Goal: Information Seeking & Learning: Learn about a topic

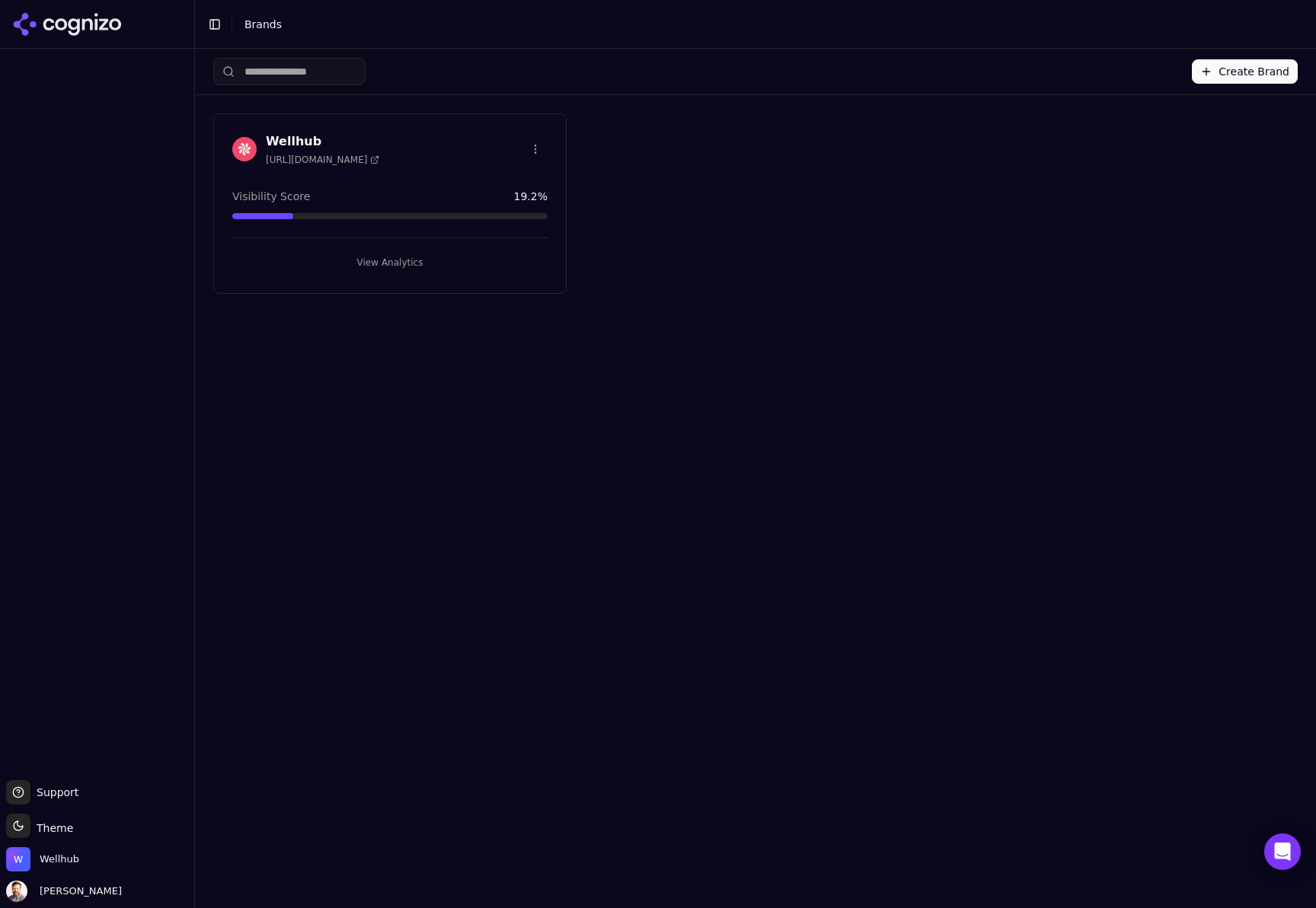
click at [304, 143] on h3 "Wellhub" at bounding box center [322, 141] width 113 height 18
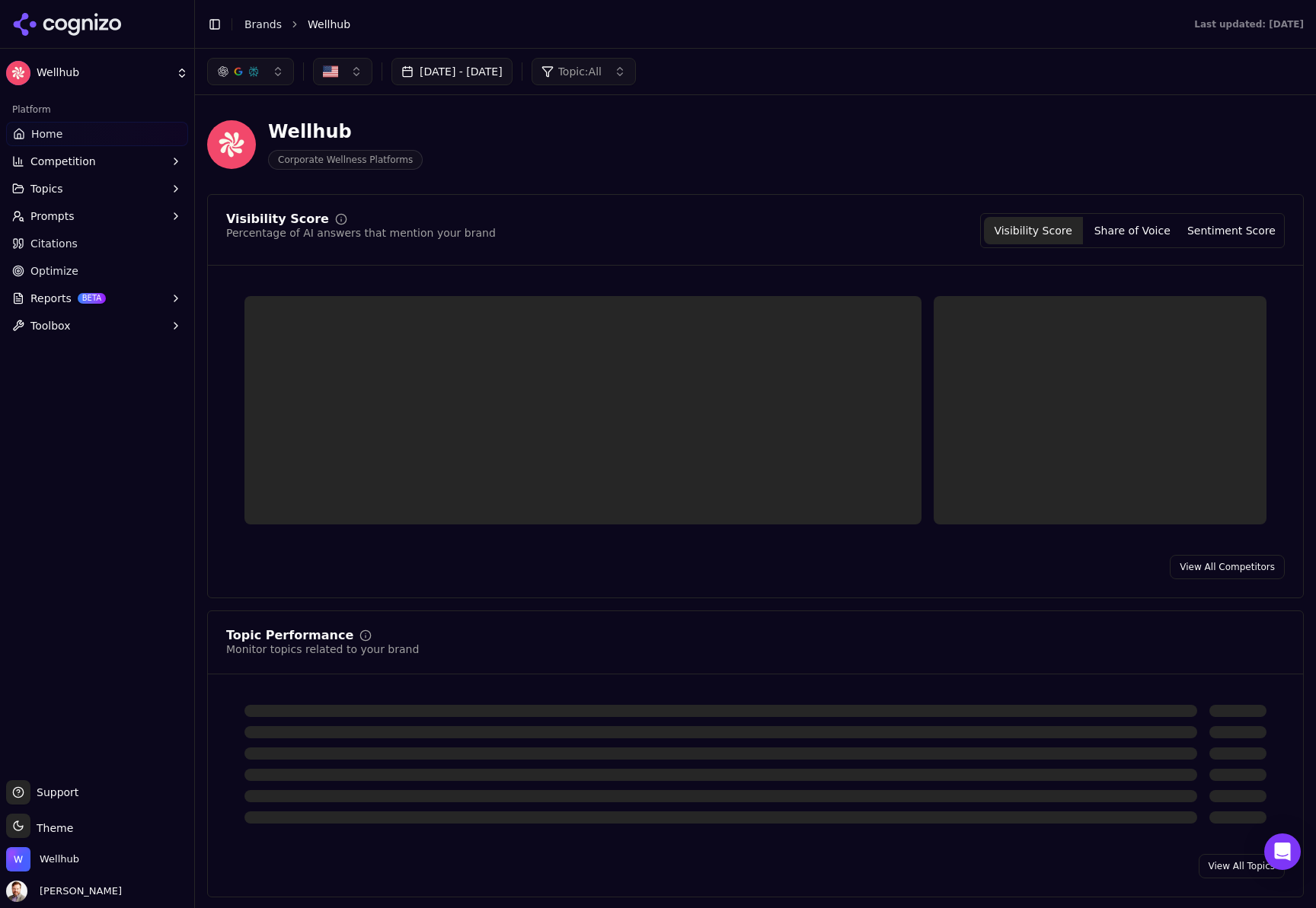
click at [66, 183] on button "Topics" at bounding box center [97, 189] width 182 height 25
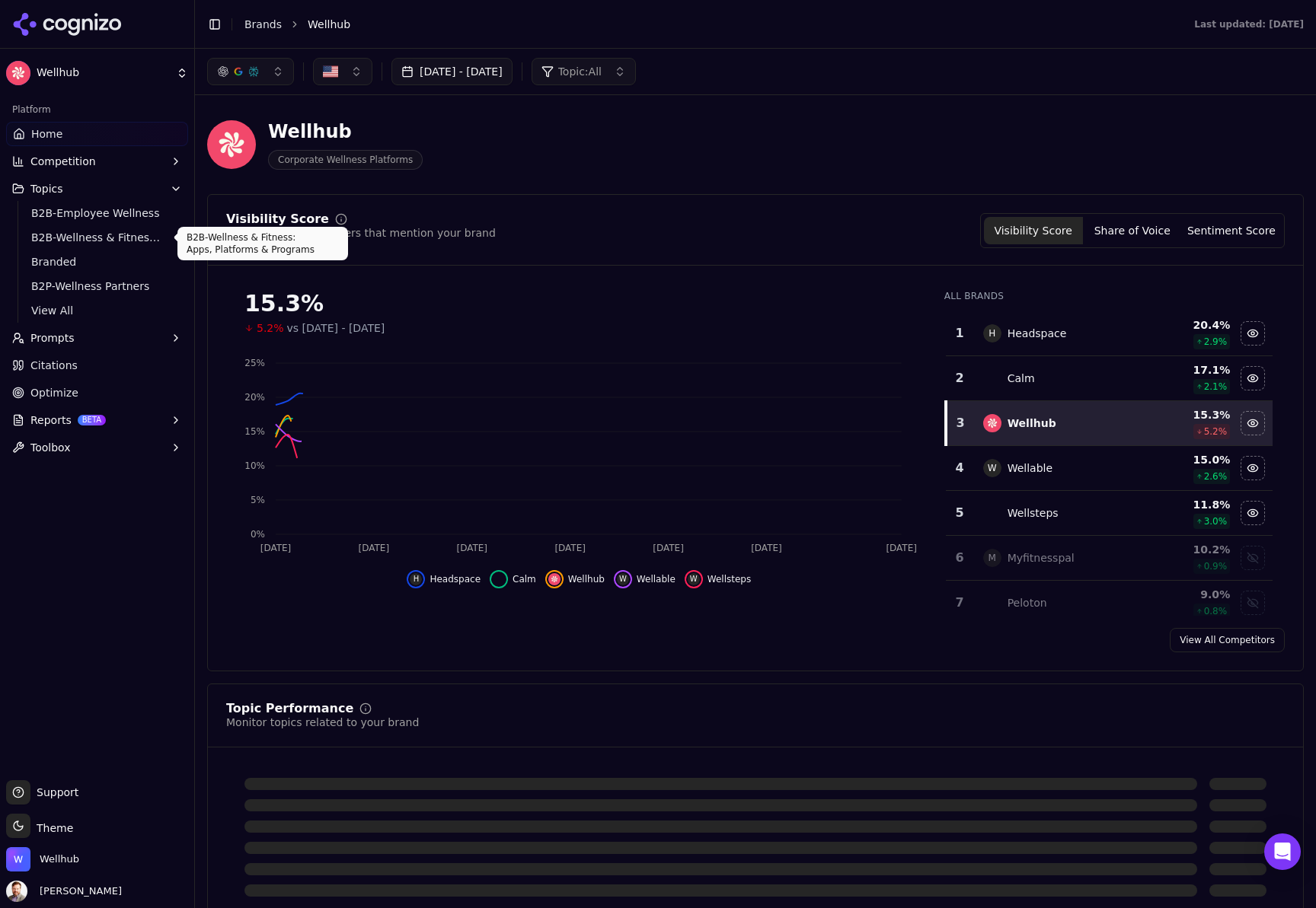
click at [98, 237] on span "B2B-Wellness & Fitness: Apps, Platforms & Programs" at bounding box center [97, 237] width 132 height 15
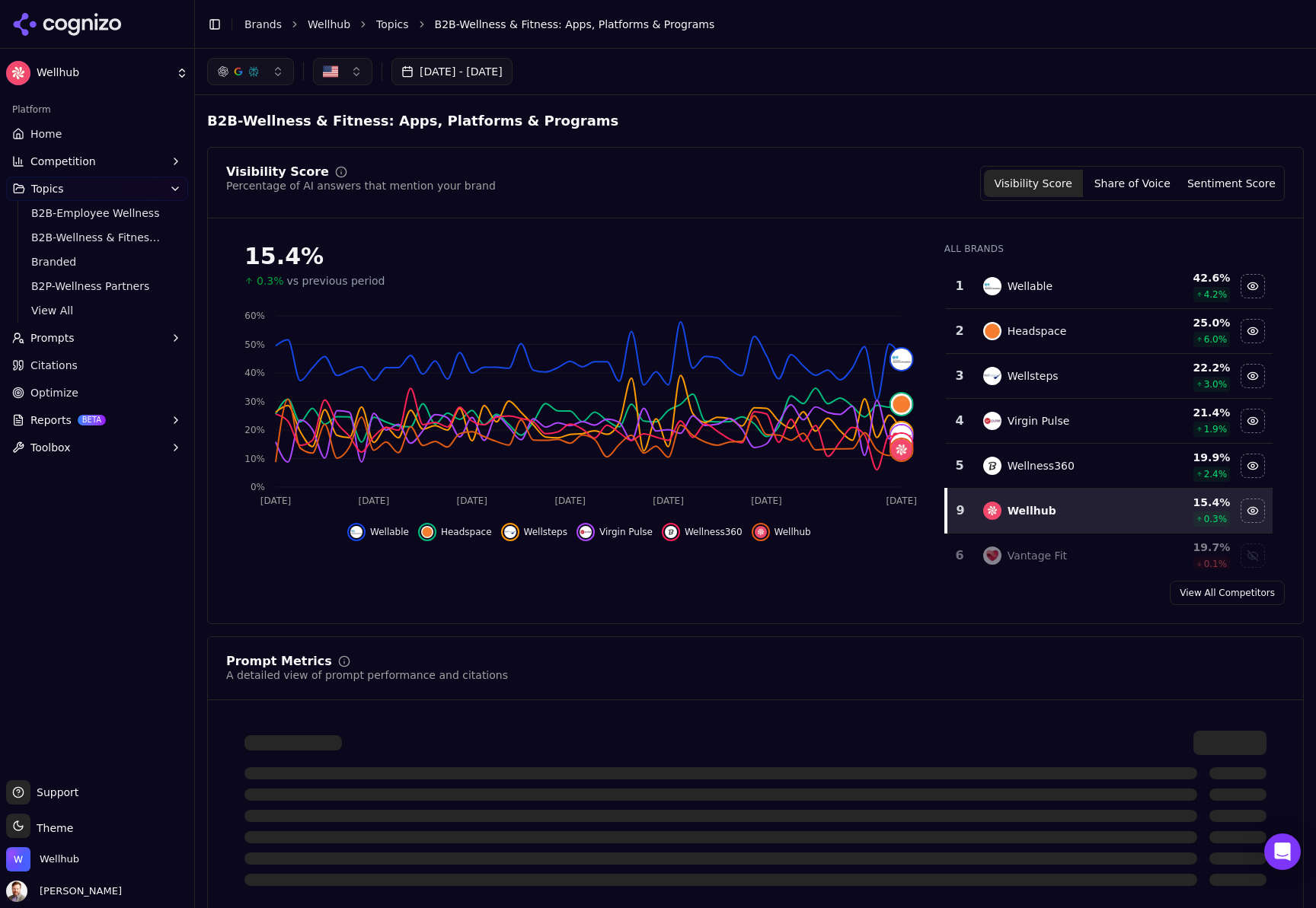
click at [359, 532] on img "Hide wellable data" at bounding box center [356, 531] width 12 height 12
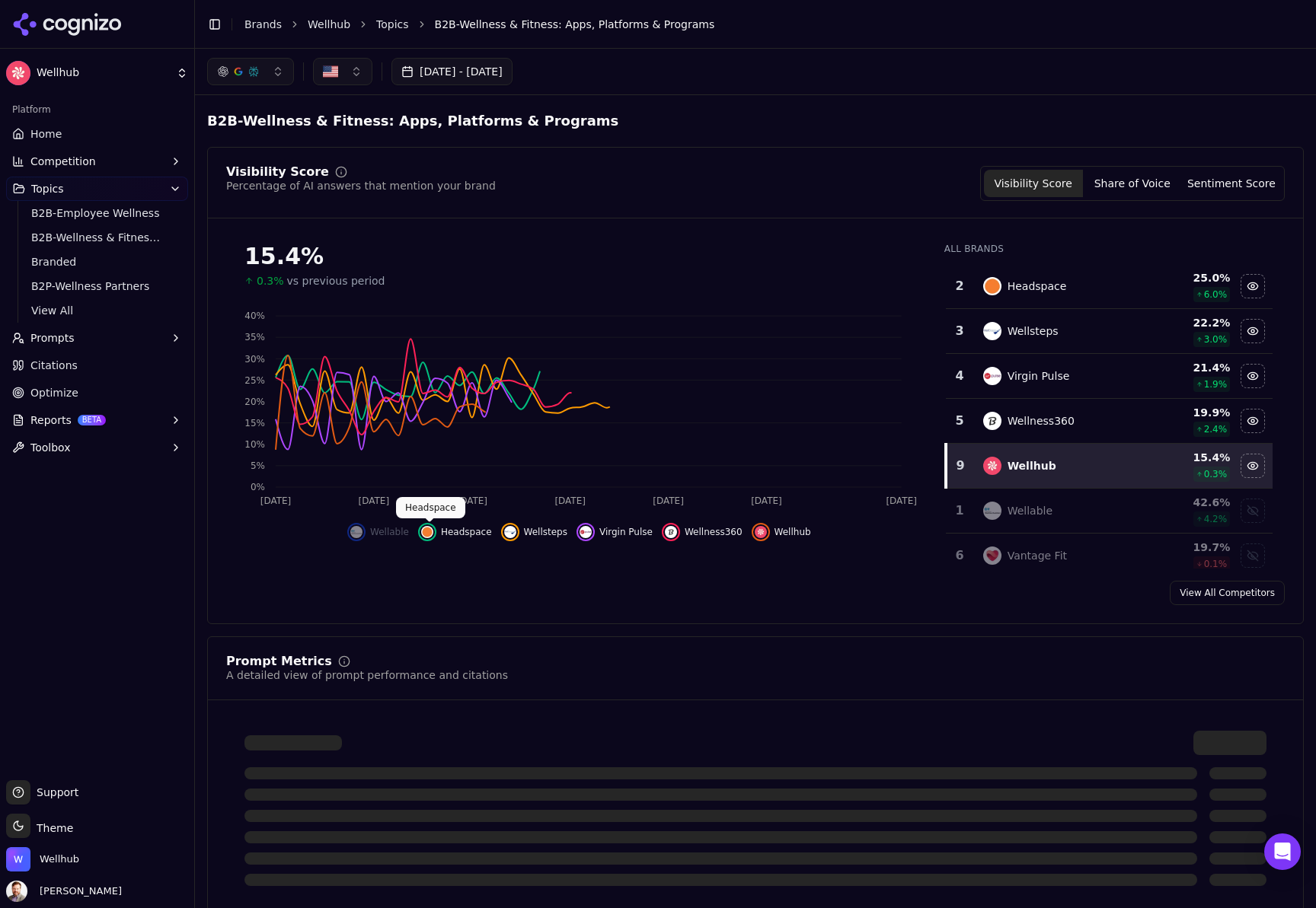
click at [427, 530] on img "Hide headspace data" at bounding box center [427, 531] width 12 height 12
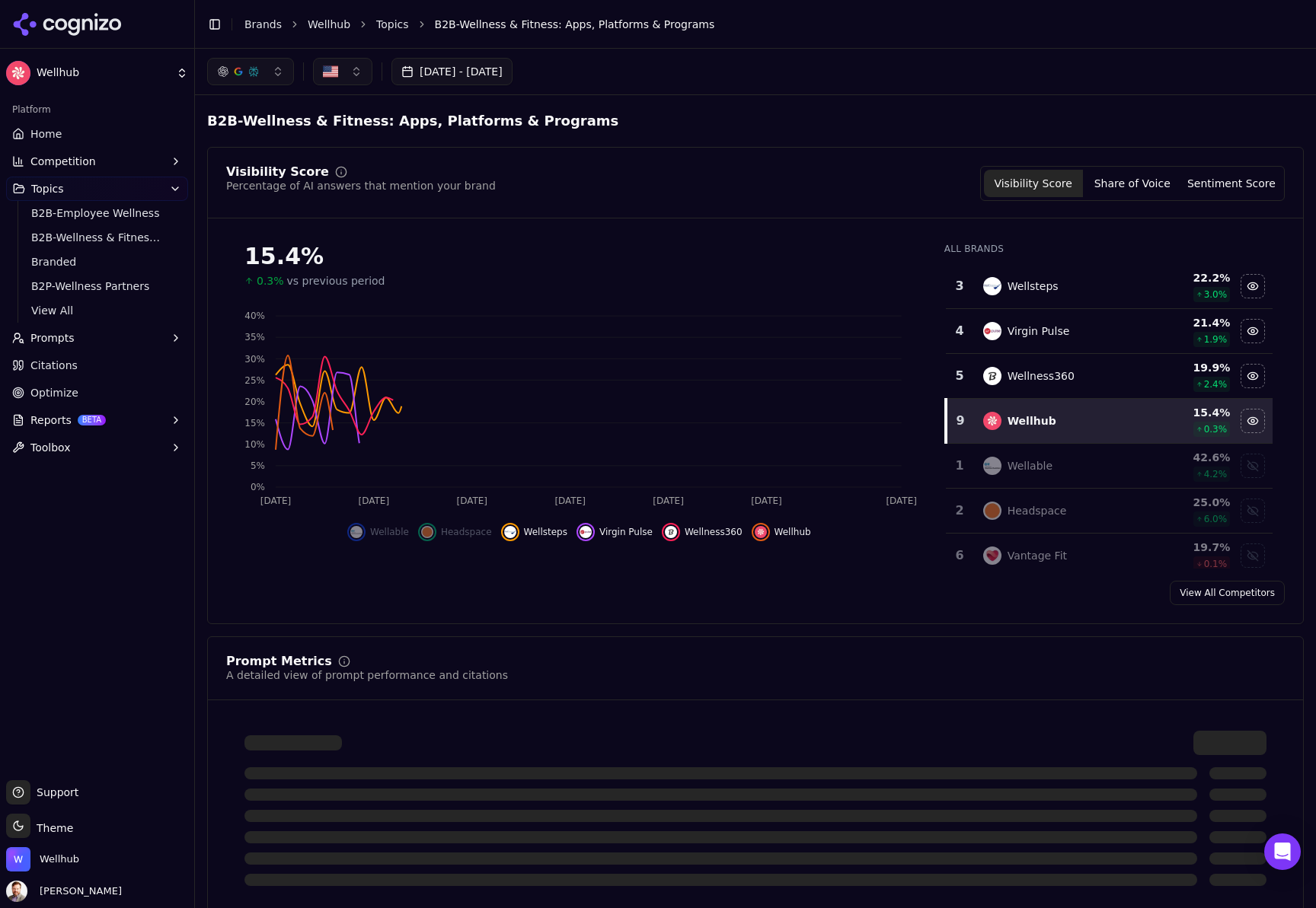
click at [504, 531] on div "Hide wellsteps data" at bounding box center [510, 532] width 18 height 18
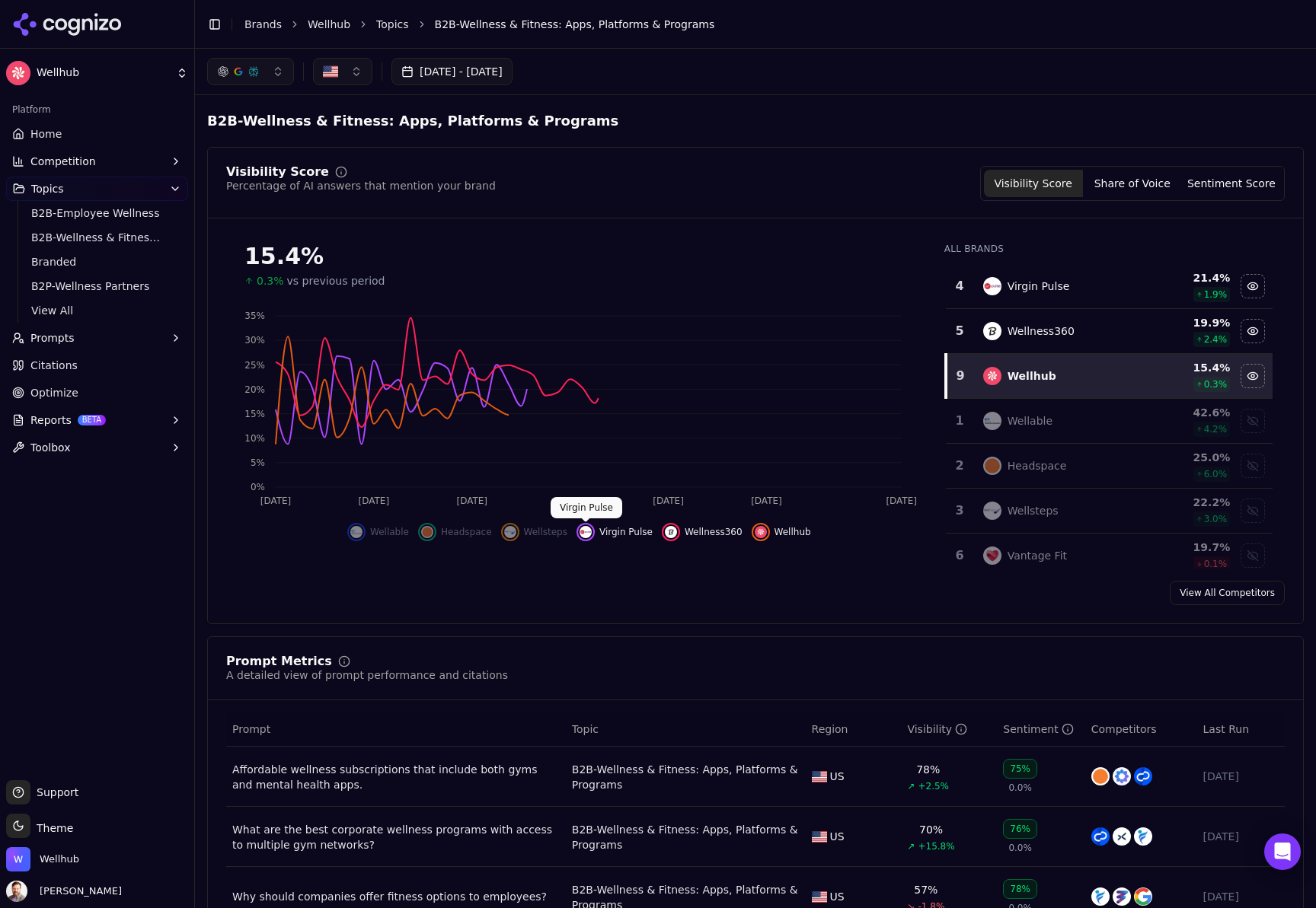
click at [592, 531] on div "Hide virgin pulse data" at bounding box center [585, 532] width 18 height 18
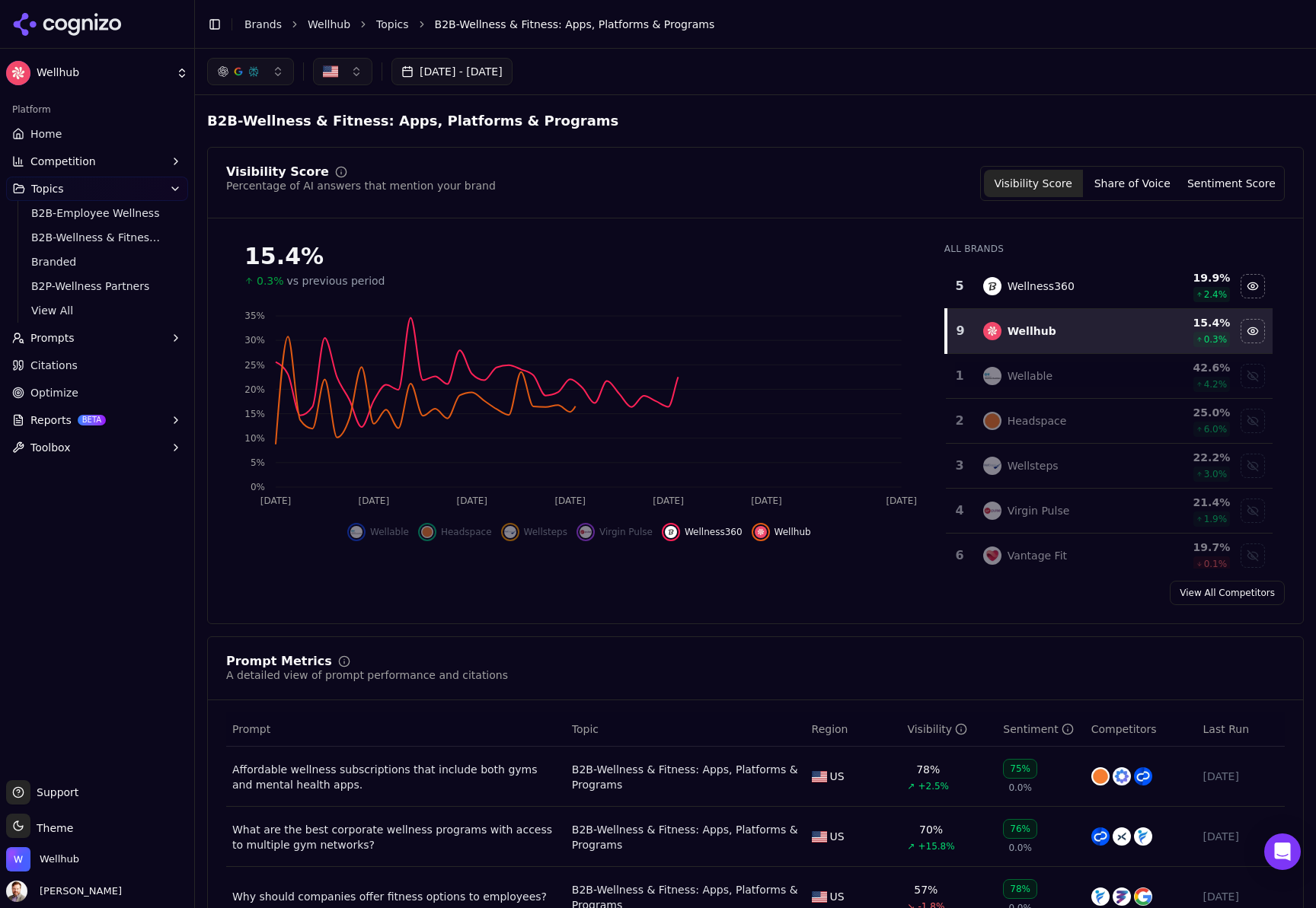
drag, startPoint x: 674, startPoint y: 535, endPoint x: 681, endPoint y: 573, distance: 38.6
click at [675, 536] on div "Hide wellness360 data" at bounding box center [670, 532] width 18 height 18
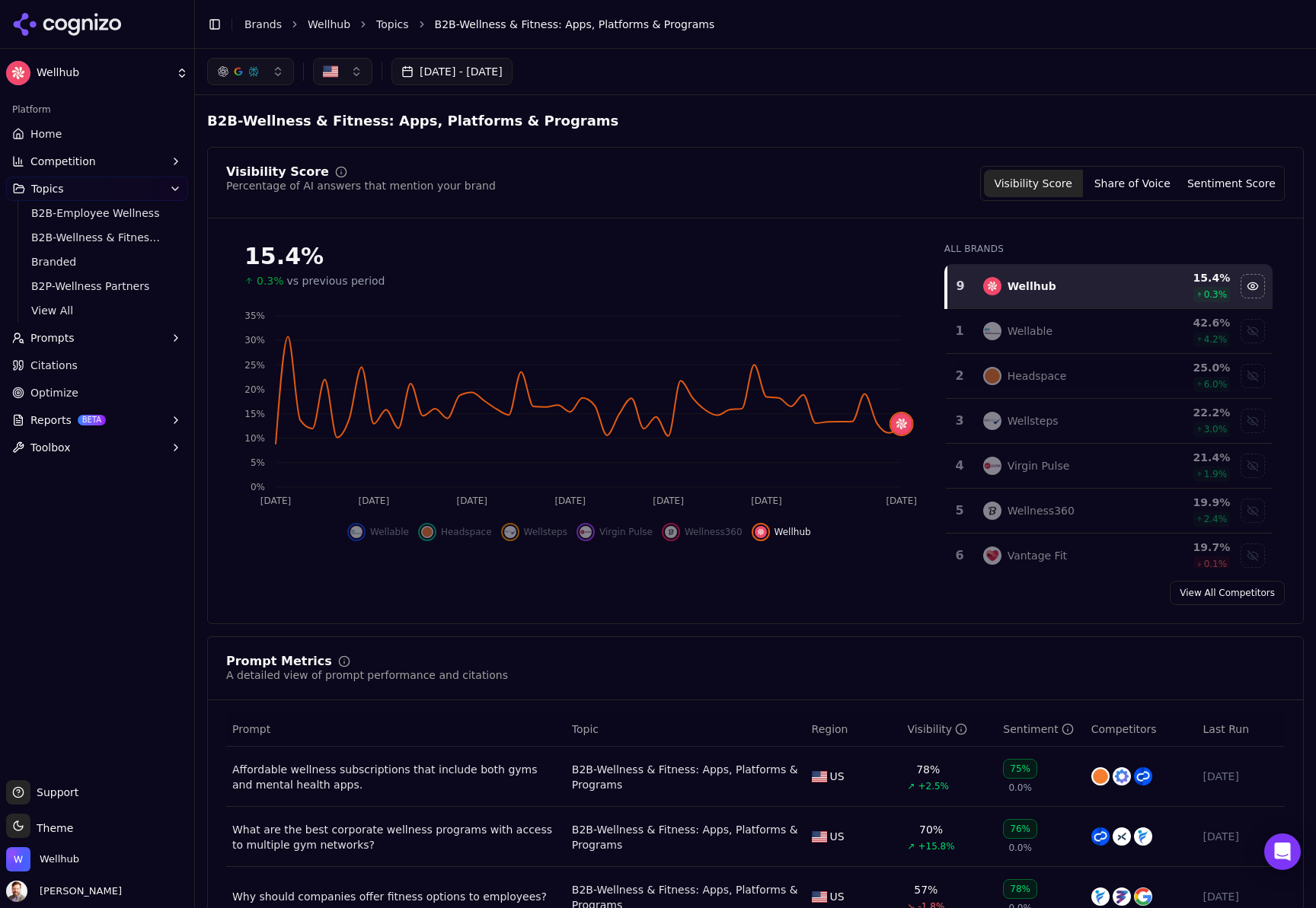
click at [512, 69] on button "Aug 01, 2025 - Sep 26, 2025" at bounding box center [451, 71] width 121 height 28
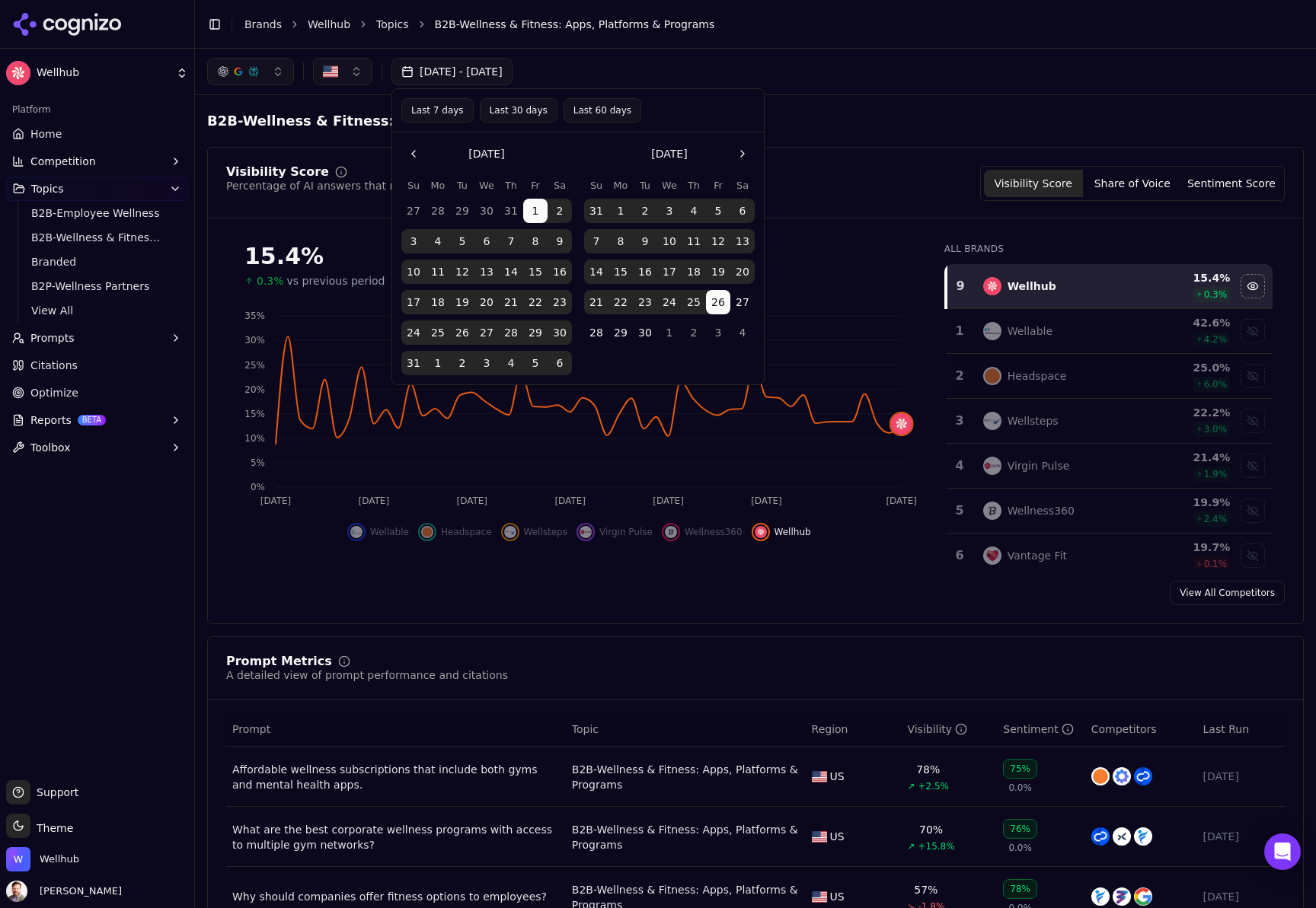
click at [746, 151] on button "Go to the Next Month" at bounding box center [742, 154] width 25 height 25
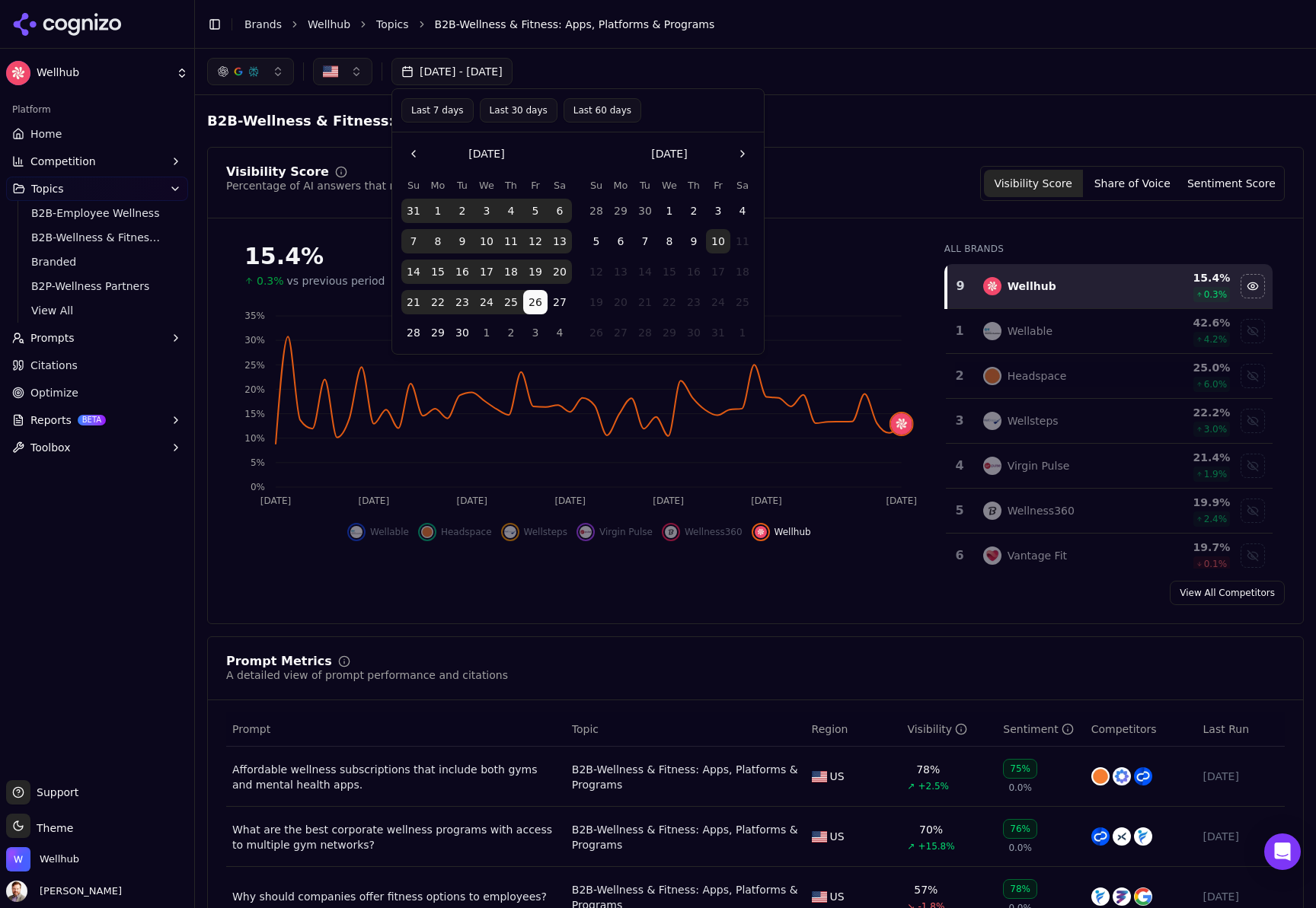
click at [718, 240] on button "10" at bounding box center [718, 241] width 25 height 25
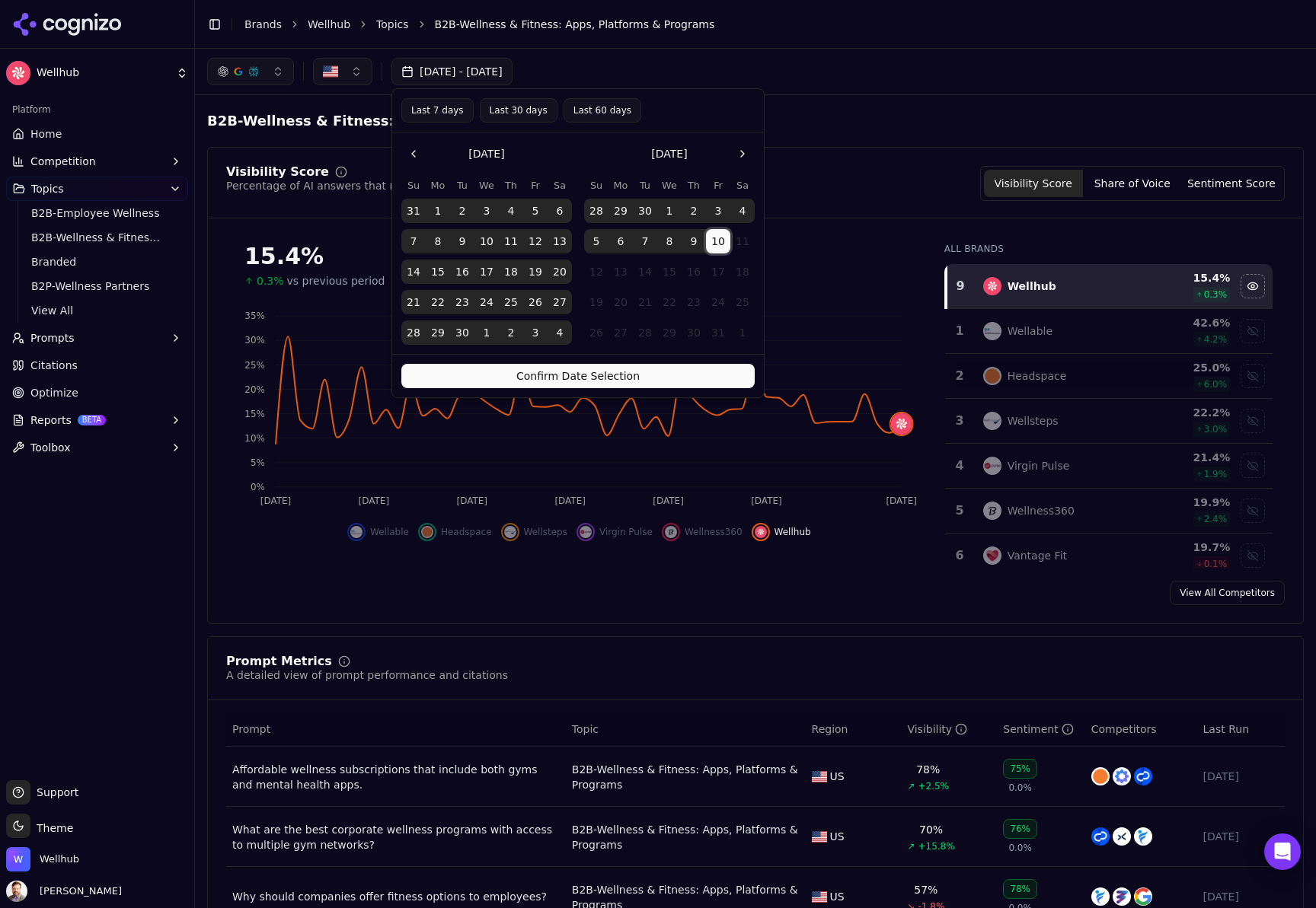
click at [626, 375] on button "Confirm Date Selection" at bounding box center [577, 376] width 353 height 25
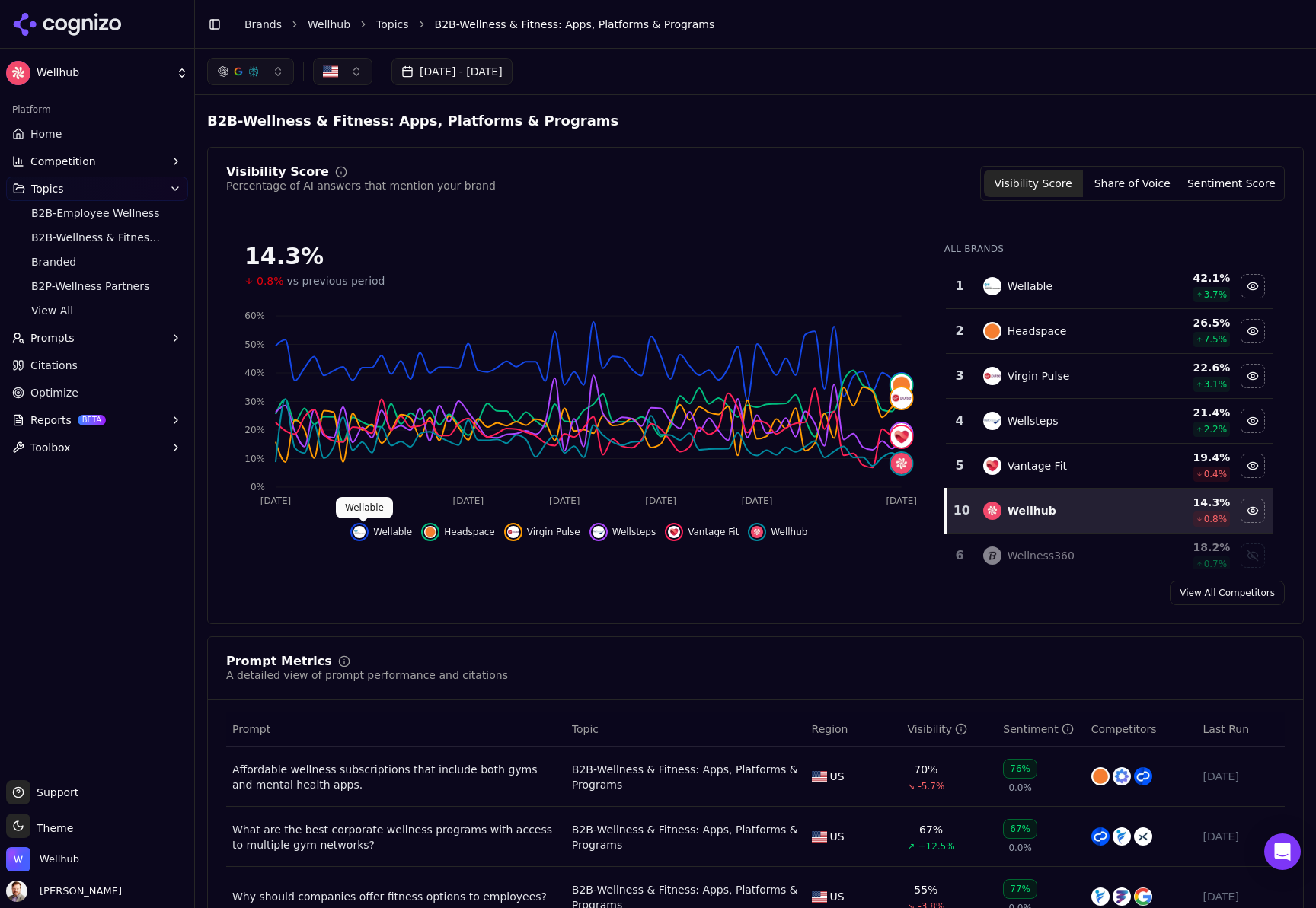
click at [364, 531] on img "Hide wellable data" at bounding box center [359, 531] width 12 height 12
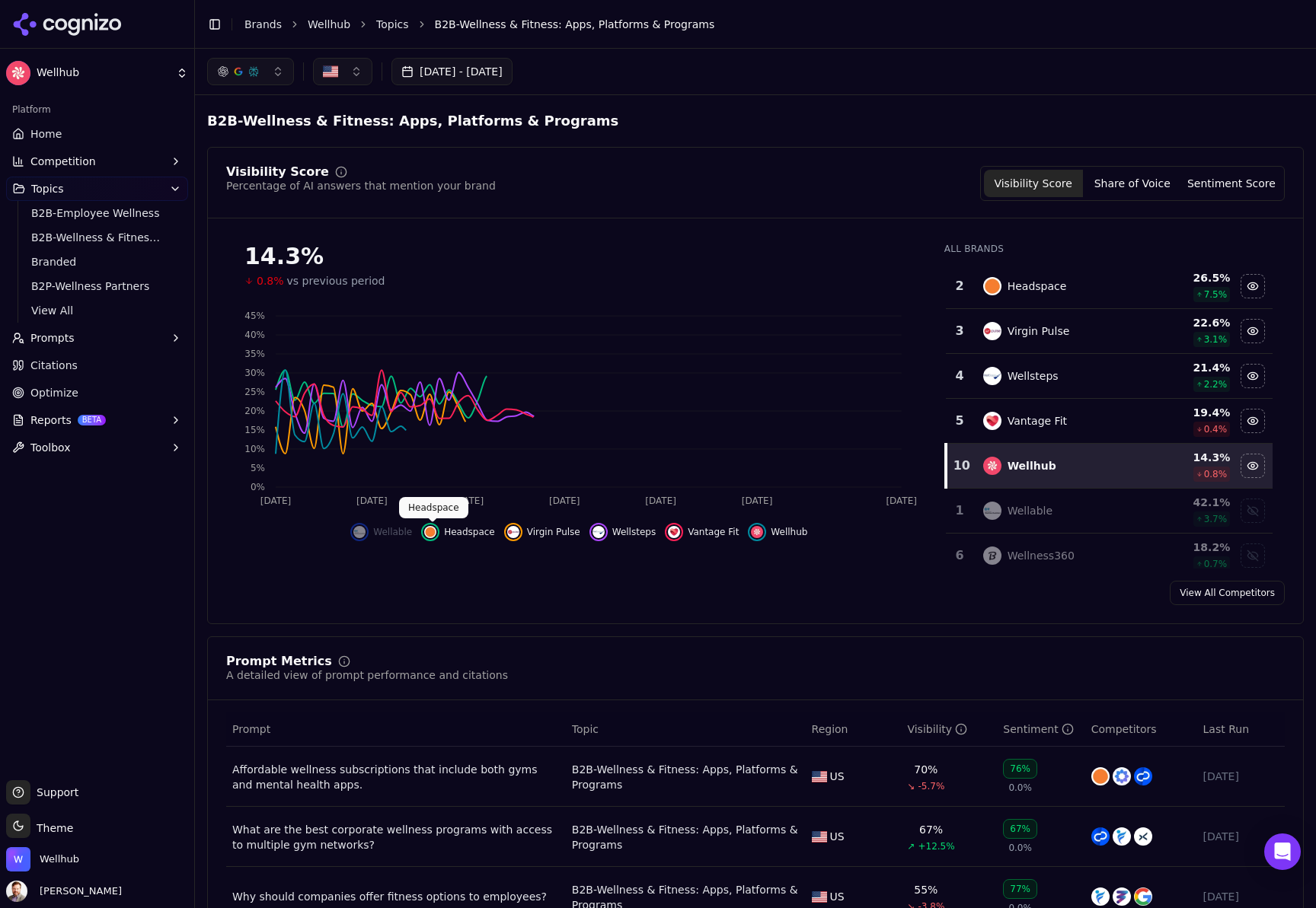
click at [435, 529] on img "Hide headspace data" at bounding box center [430, 531] width 12 height 12
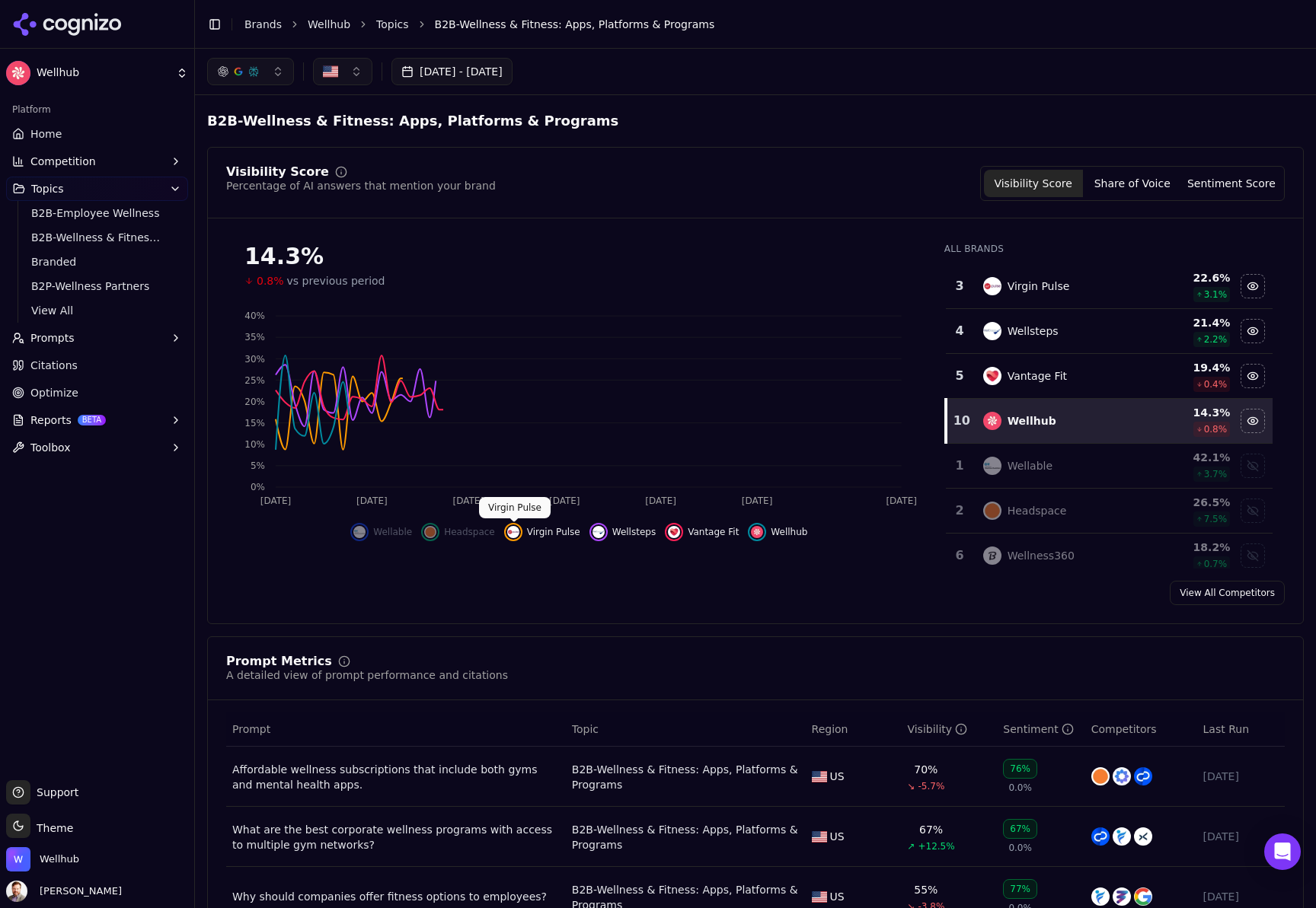
click at [515, 529] on img "Hide virgin pulse data" at bounding box center [512, 531] width 12 height 12
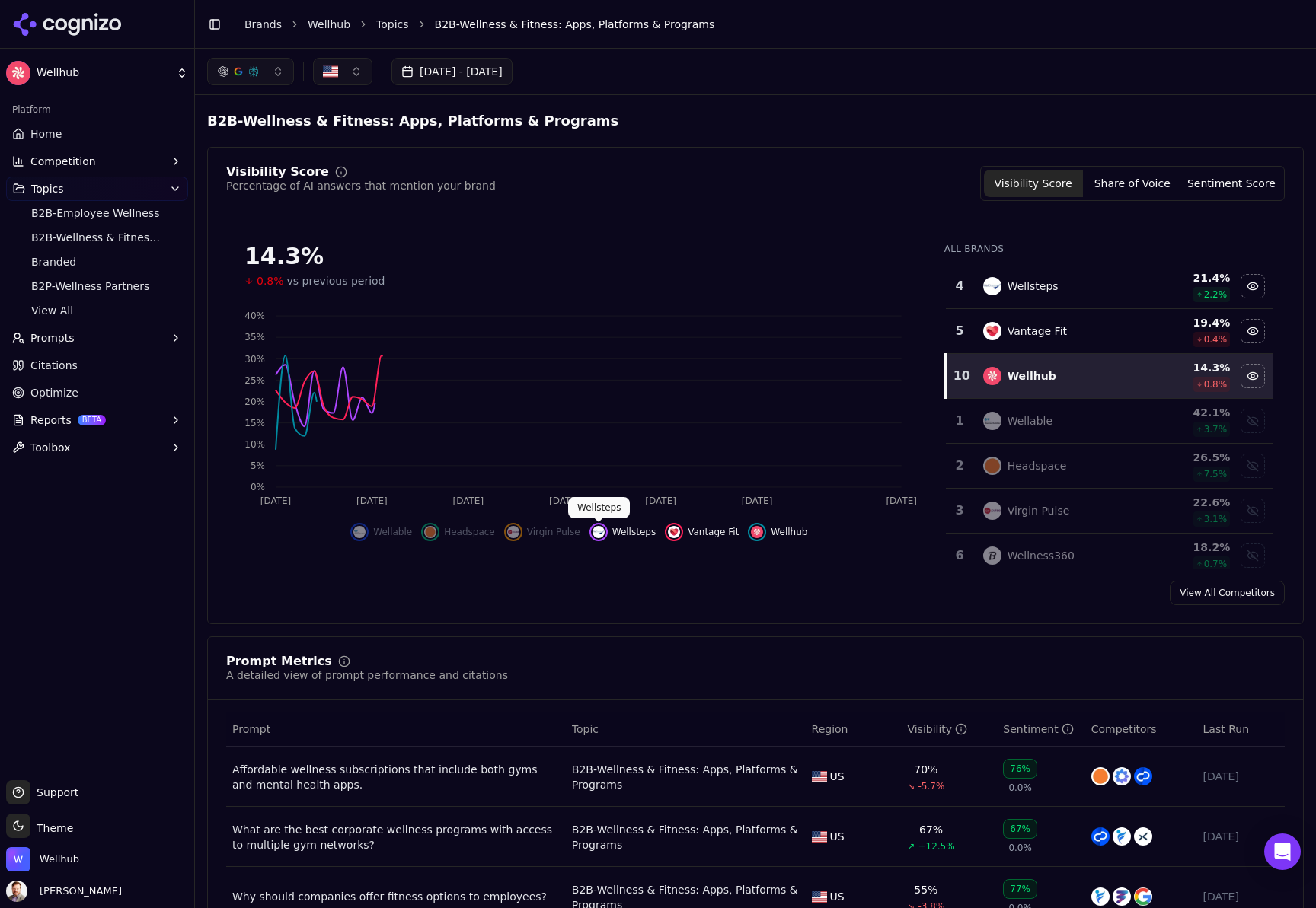
click at [601, 530] on img "Hide wellsteps data" at bounding box center [598, 531] width 12 height 12
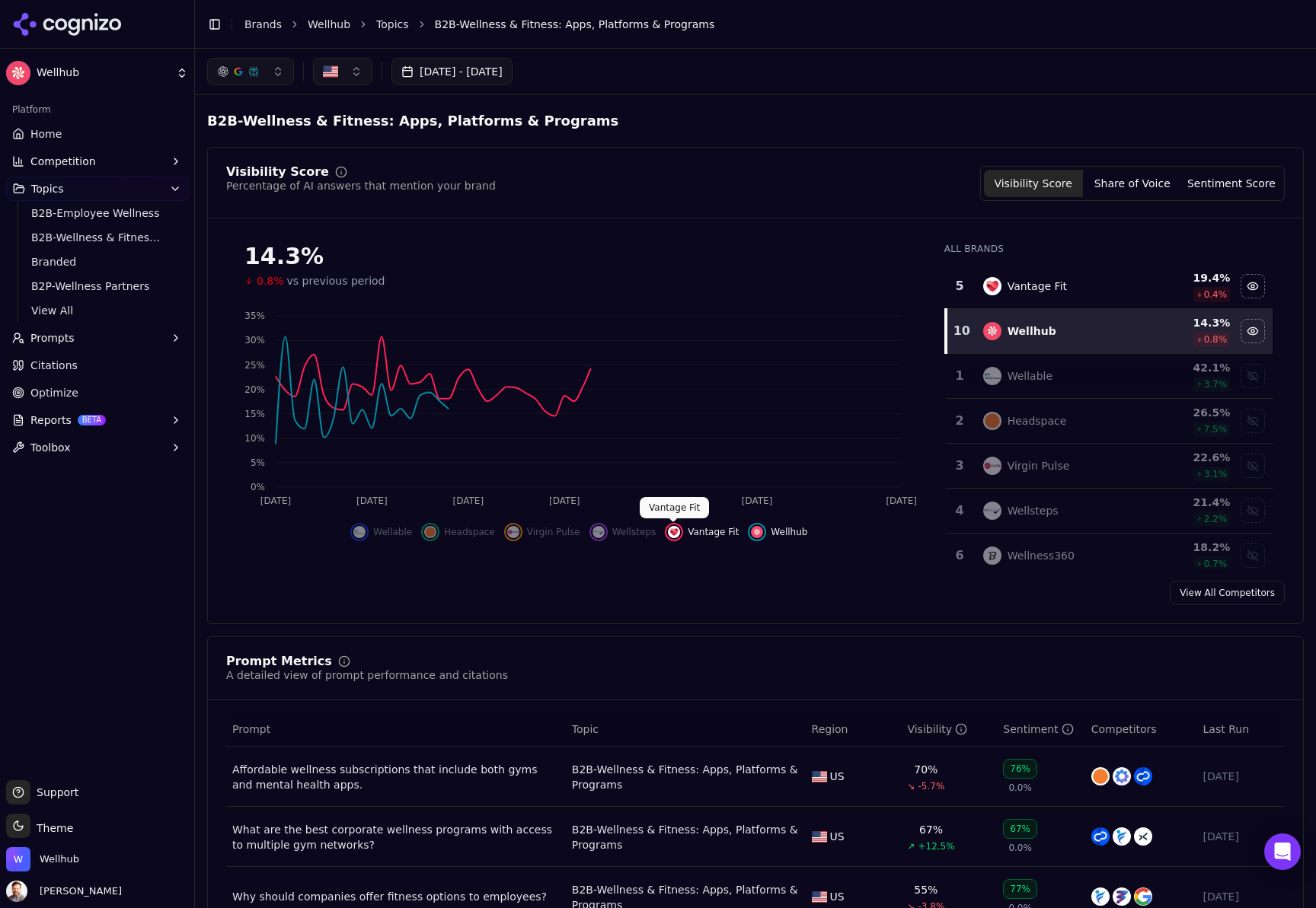
click at [677, 531] on img "Hide vantage fit data" at bounding box center [673, 531] width 12 height 12
